Goal: Task Accomplishment & Management: Use online tool/utility

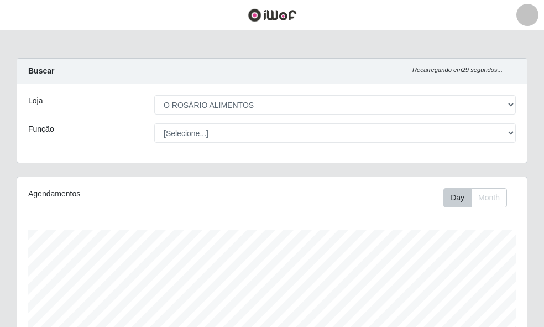
select select "349"
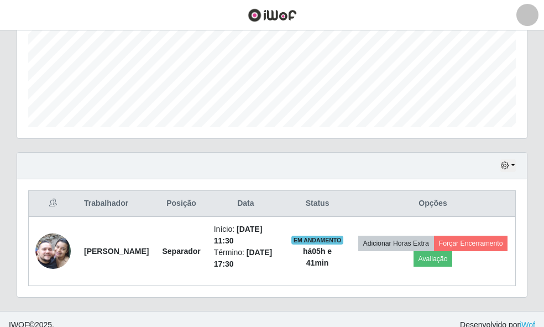
scroll to position [230, 510]
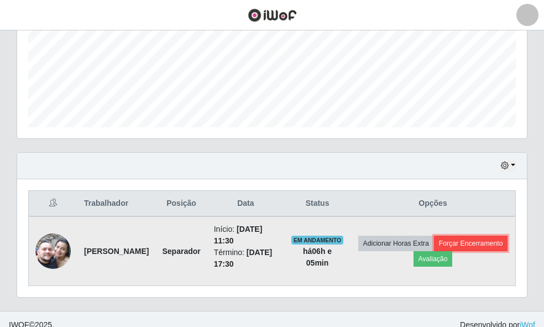
click at [434, 251] on button "Forçar Encerramento" at bounding box center [471, 243] width 74 height 15
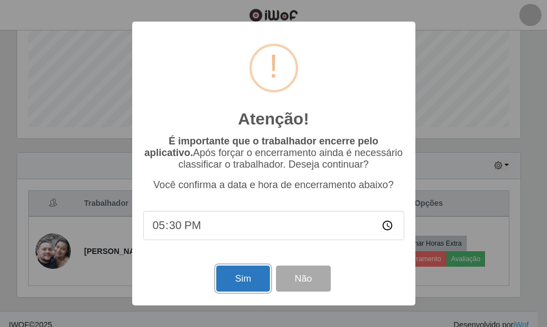
click at [247, 282] on button "Sim" at bounding box center [243, 279] width 54 height 26
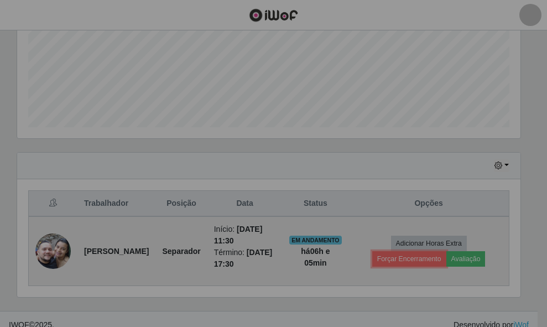
scroll to position [230, 510]
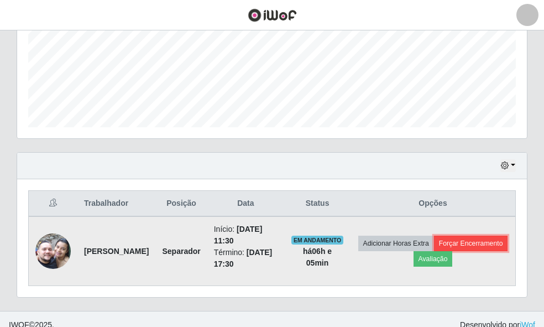
click at [434, 251] on button "Forçar Encerramento" at bounding box center [471, 243] width 74 height 15
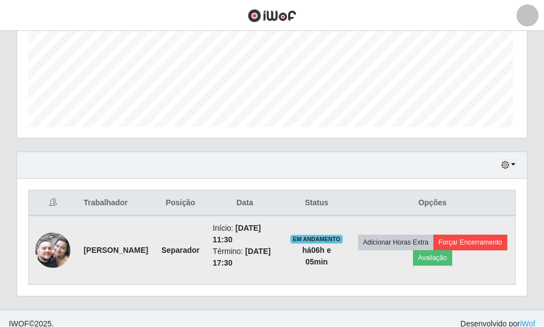
scroll to position [230, 503]
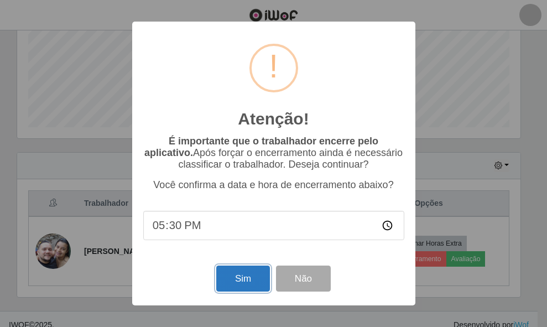
click at [253, 277] on button "Sim" at bounding box center [243, 279] width 54 height 26
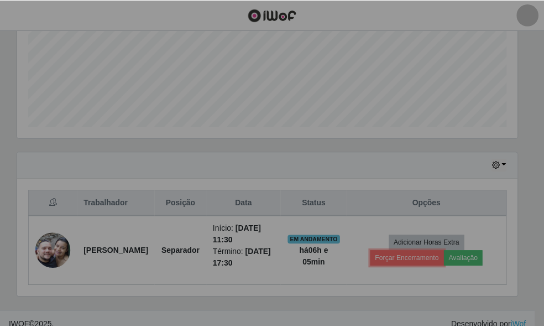
scroll to position [230, 510]
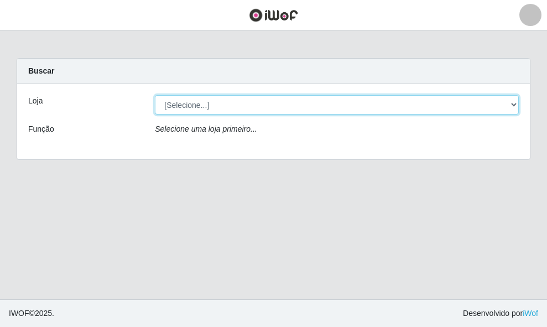
click at [510, 104] on select "[Selecione...] O ROSÁRIO ALIMENTOS" at bounding box center [337, 104] width 364 height 19
click at [155, 95] on select "[Selecione...] O ROSÁRIO ALIMENTOS" at bounding box center [337, 104] width 364 height 19
click at [514, 106] on select "[Selecione...] O ROSÁRIO ALIMENTOS" at bounding box center [337, 104] width 364 height 19
select select "349"
click at [155, 95] on select "[Selecione...] O ROSÁRIO ALIMENTOS" at bounding box center [337, 104] width 364 height 19
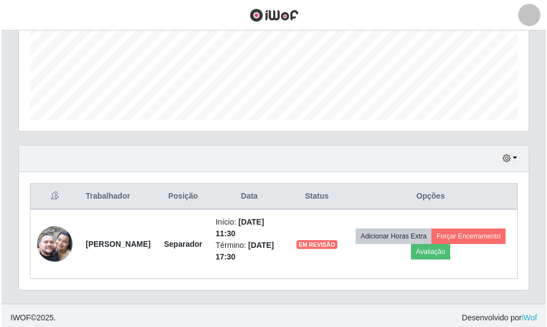
scroll to position [277, 0]
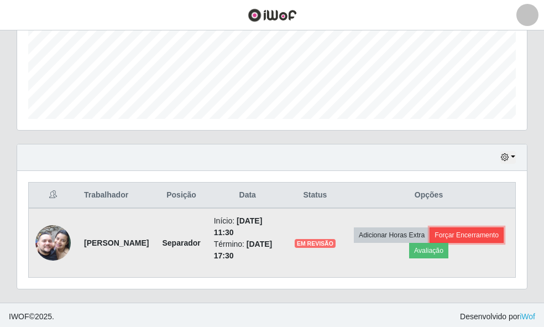
click at [460, 236] on button "Forçar Encerramento" at bounding box center [467, 234] width 74 height 15
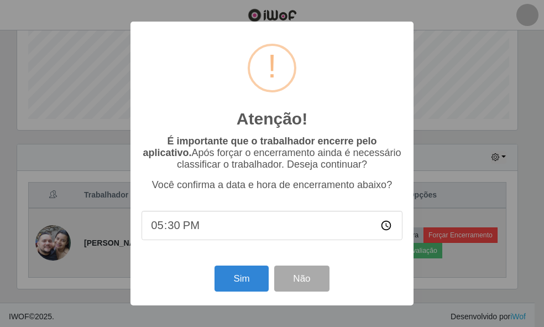
scroll to position [230, 503]
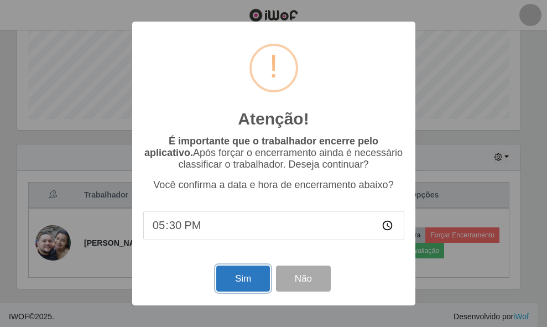
click at [233, 278] on button "Sim" at bounding box center [243, 279] width 54 height 26
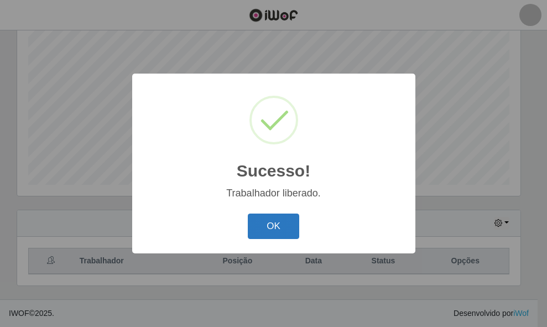
click at [275, 218] on button "OK" at bounding box center [273, 227] width 51 height 26
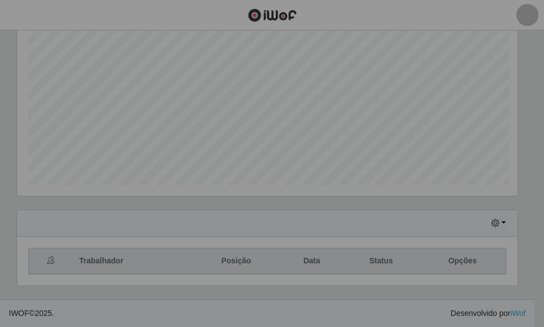
scroll to position [230, 510]
